Goal: Check status: Check status

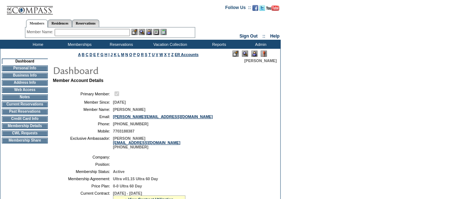
scroll to position [72, 0]
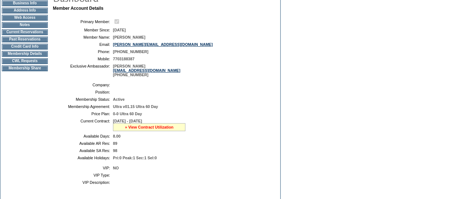
click at [157, 130] on link "» View Contract Utilization" at bounding box center [149, 127] width 48 height 4
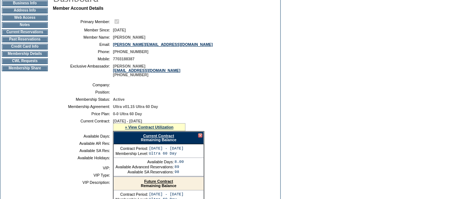
click at [170, 138] on link "Current Contract" at bounding box center [158, 136] width 31 height 4
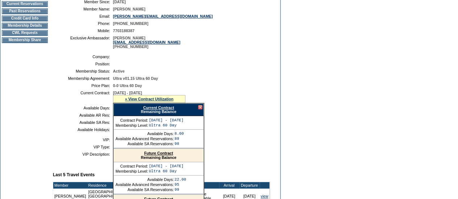
scroll to position [181, 0]
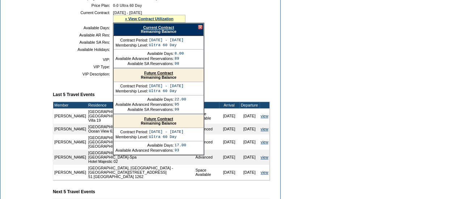
click at [168, 119] on div "Future Contract Remaining Balance" at bounding box center [159, 121] width 90 height 13
click at [169, 120] on div "Future Contract Remaining Balance" at bounding box center [159, 121] width 90 height 13
click at [170, 121] on link "Future Contract" at bounding box center [158, 119] width 29 height 4
click at [159, 121] on link "Future Contract" at bounding box center [158, 119] width 29 height 4
click at [172, 30] on link "Current Contract" at bounding box center [158, 27] width 31 height 4
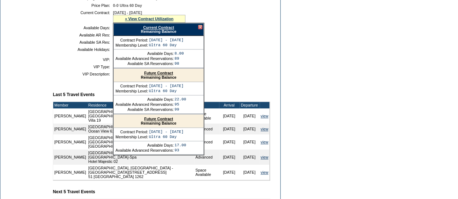
click at [171, 79] on div "Future Contract Remaining Balance" at bounding box center [159, 75] width 90 height 13
click at [173, 75] on link "Future Contract" at bounding box center [158, 73] width 29 height 4
click at [169, 30] on link "Current Contract" at bounding box center [158, 27] width 31 height 4
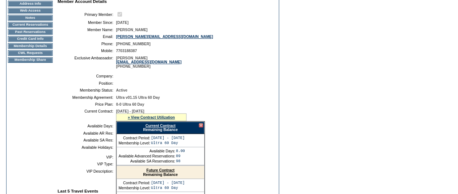
scroll to position [0, 0]
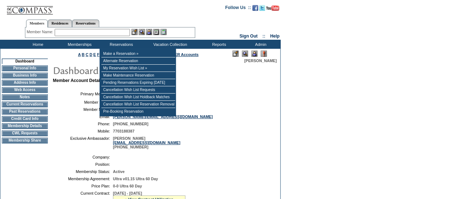
click at [102, 33] on input "text" at bounding box center [92, 32] width 75 height 7
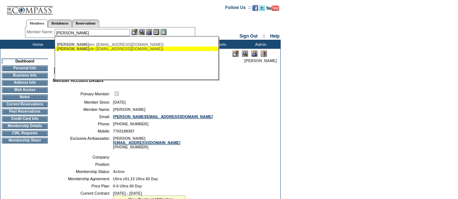
click at [146, 49] on div "Gardner, K yle (kyleegardner@gmail.com)" at bounding box center [136, 49] width 159 height 4
type input "Gardner, Kyle (kyleegardner@gmail.com)"
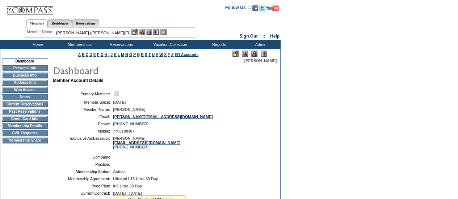
click at [144, 33] on img at bounding box center [142, 32] width 6 height 6
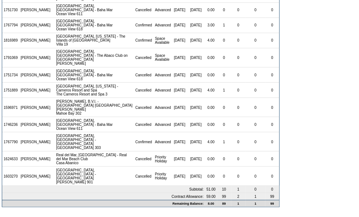
scroll to position [603, 0]
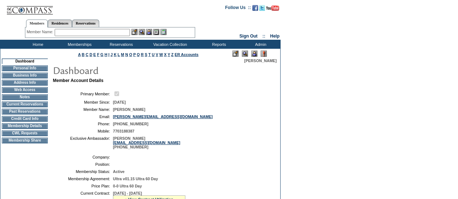
scroll to position [72, 0]
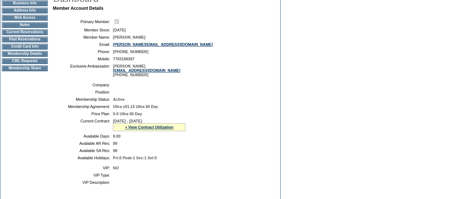
click at [41, 56] on td "Membership Details" at bounding box center [25, 54] width 46 height 6
